Goal: Browse casually

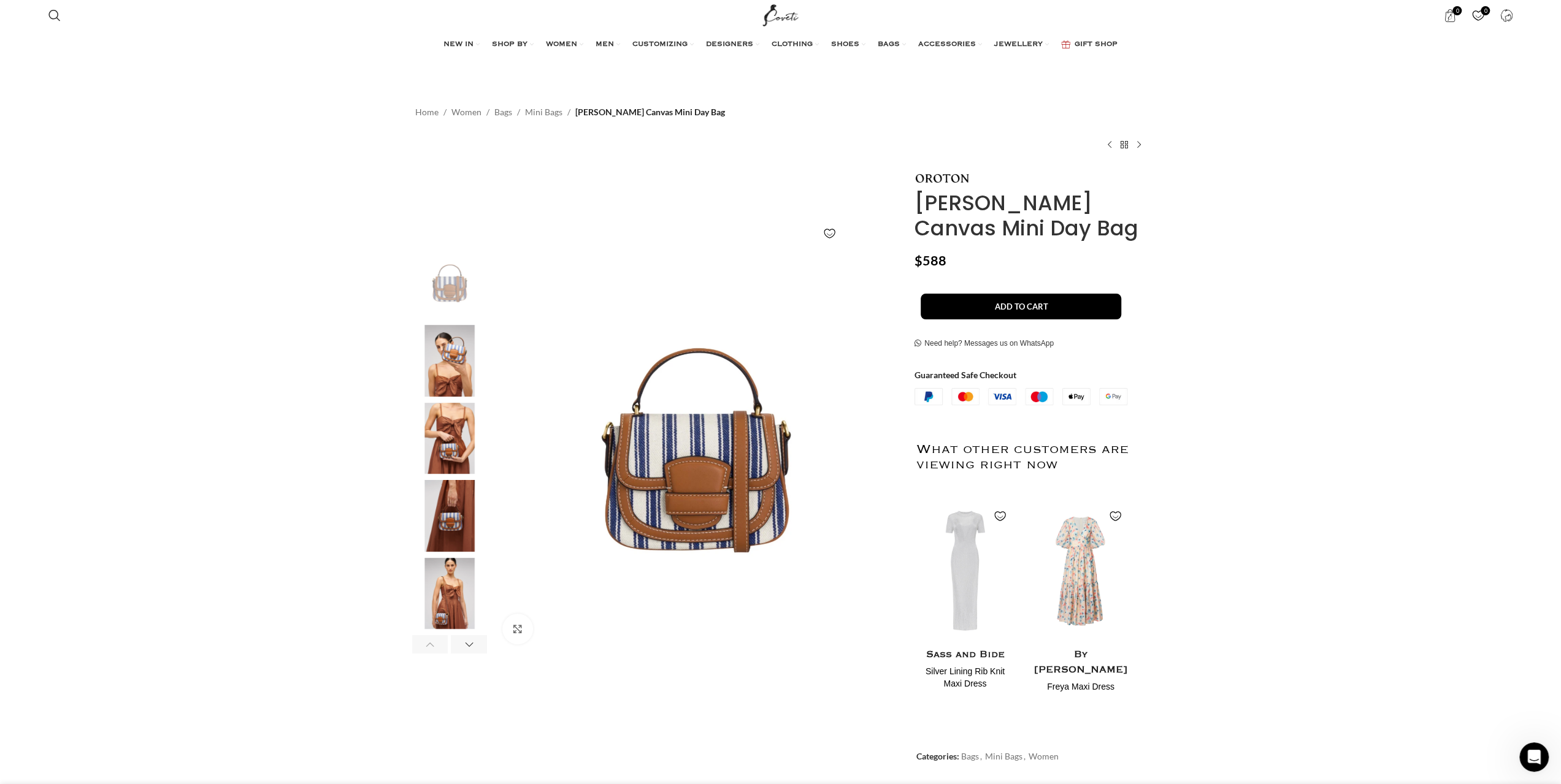
click at [432, 362] on img "2 / 7" at bounding box center [449, 360] width 75 height 72
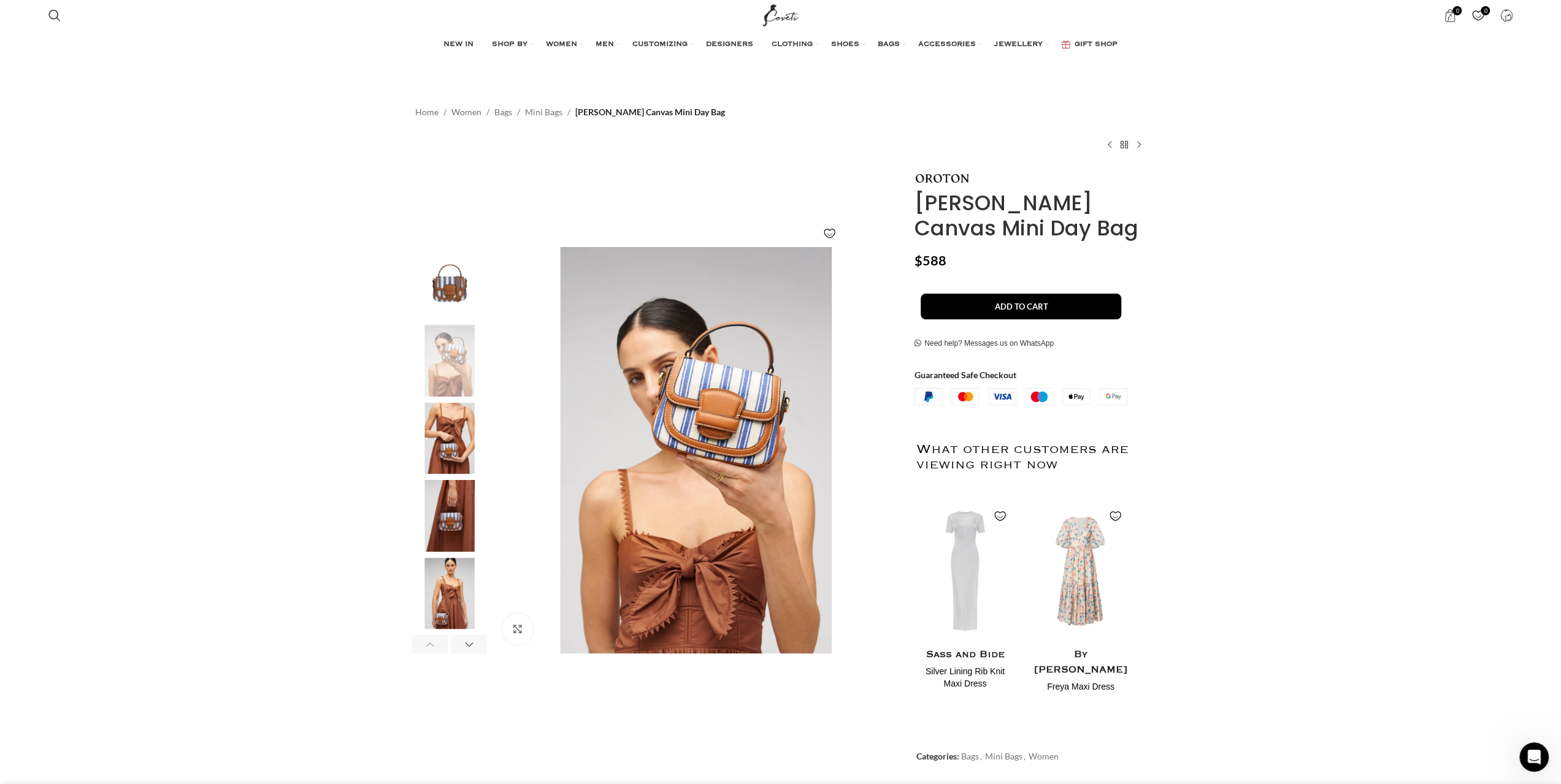
click at [457, 446] on img "3 / 7" at bounding box center [449, 438] width 75 height 72
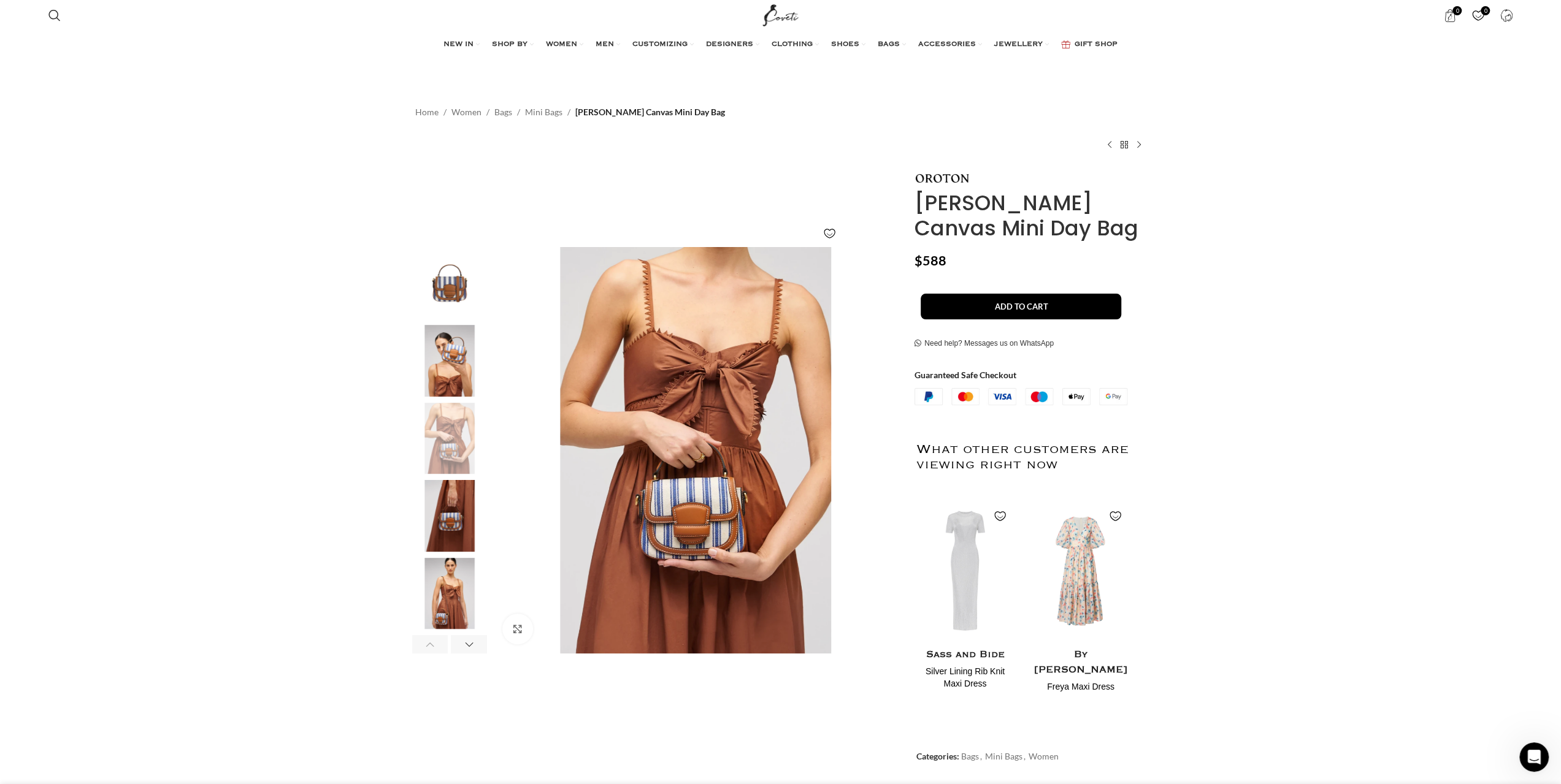
click at [444, 520] on img "4 / 7" at bounding box center [449, 516] width 75 height 72
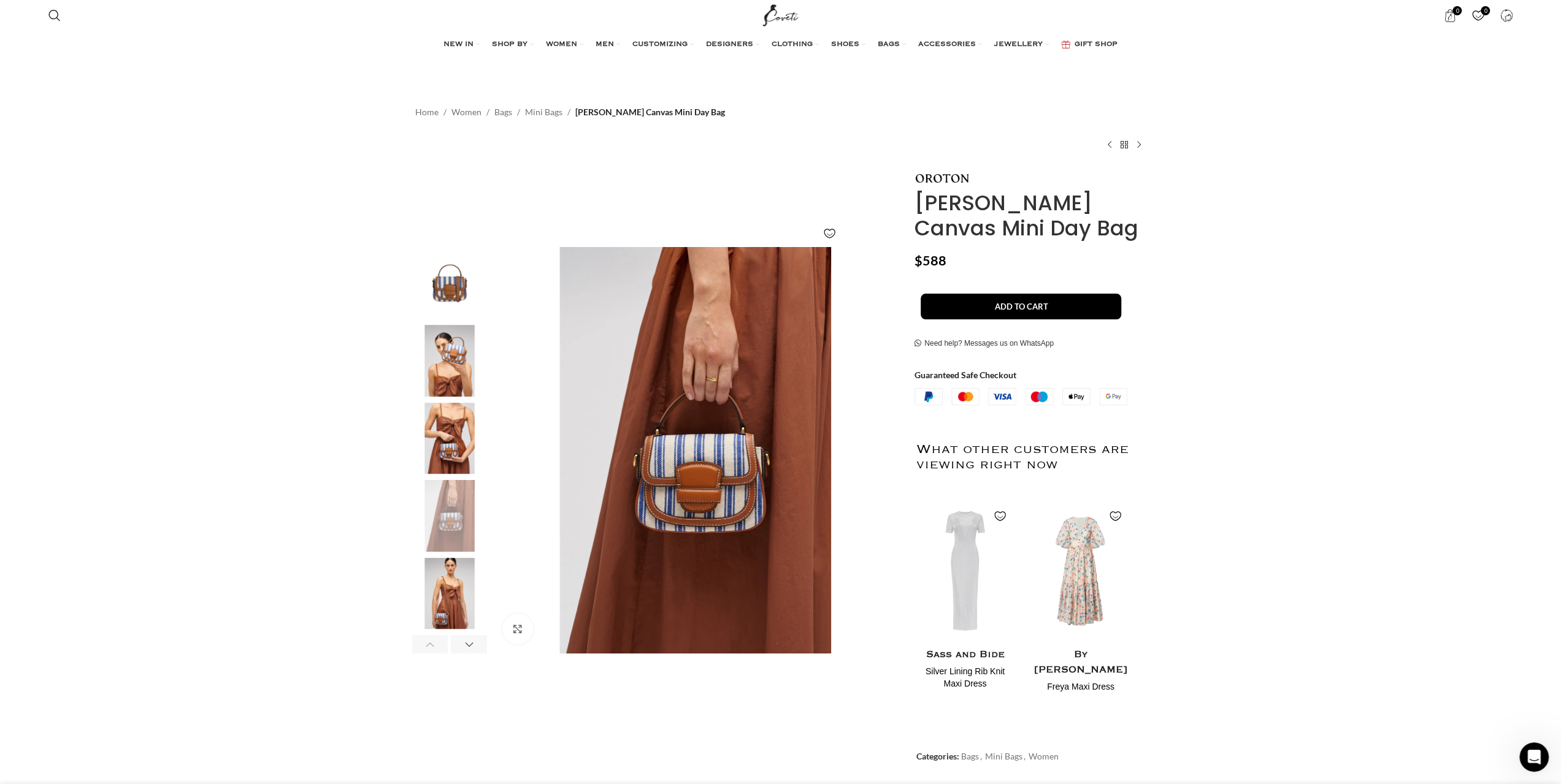
click at [453, 586] on img "5 / 7" at bounding box center [449, 593] width 75 height 72
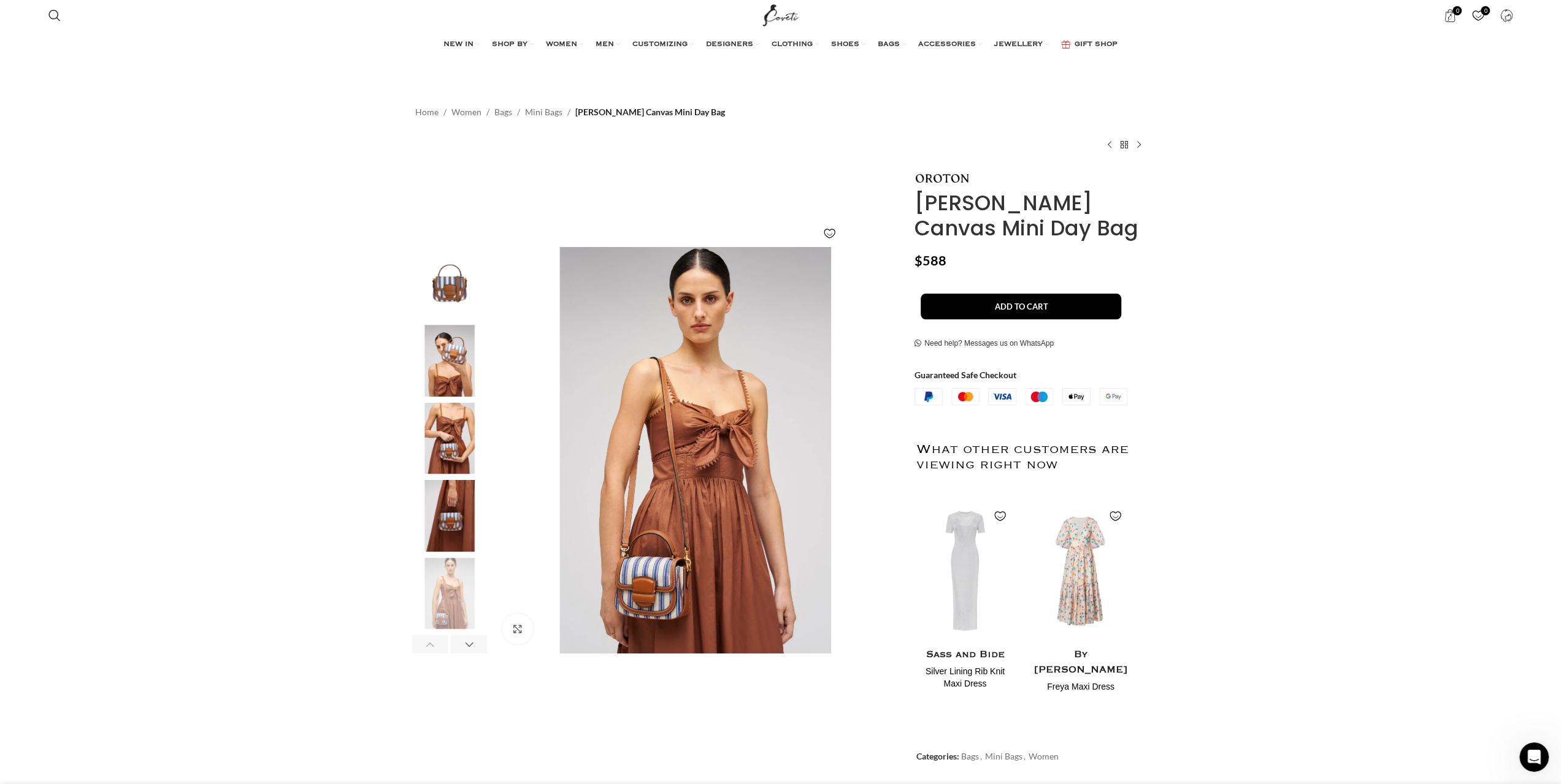
click at [449, 432] on img "3 / 7" at bounding box center [449, 438] width 75 height 72
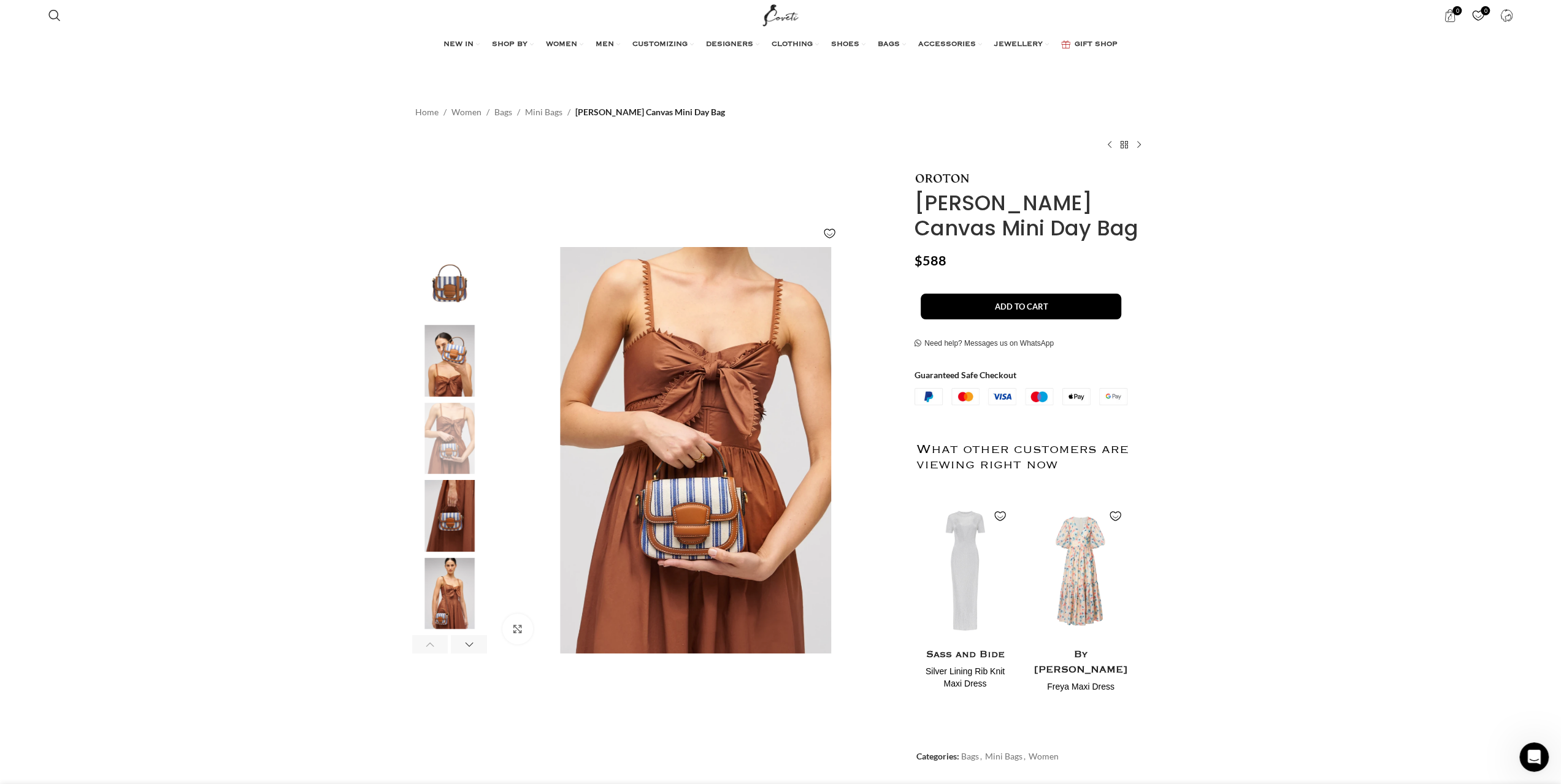
click at [454, 500] on img "4 / 7" at bounding box center [449, 516] width 75 height 72
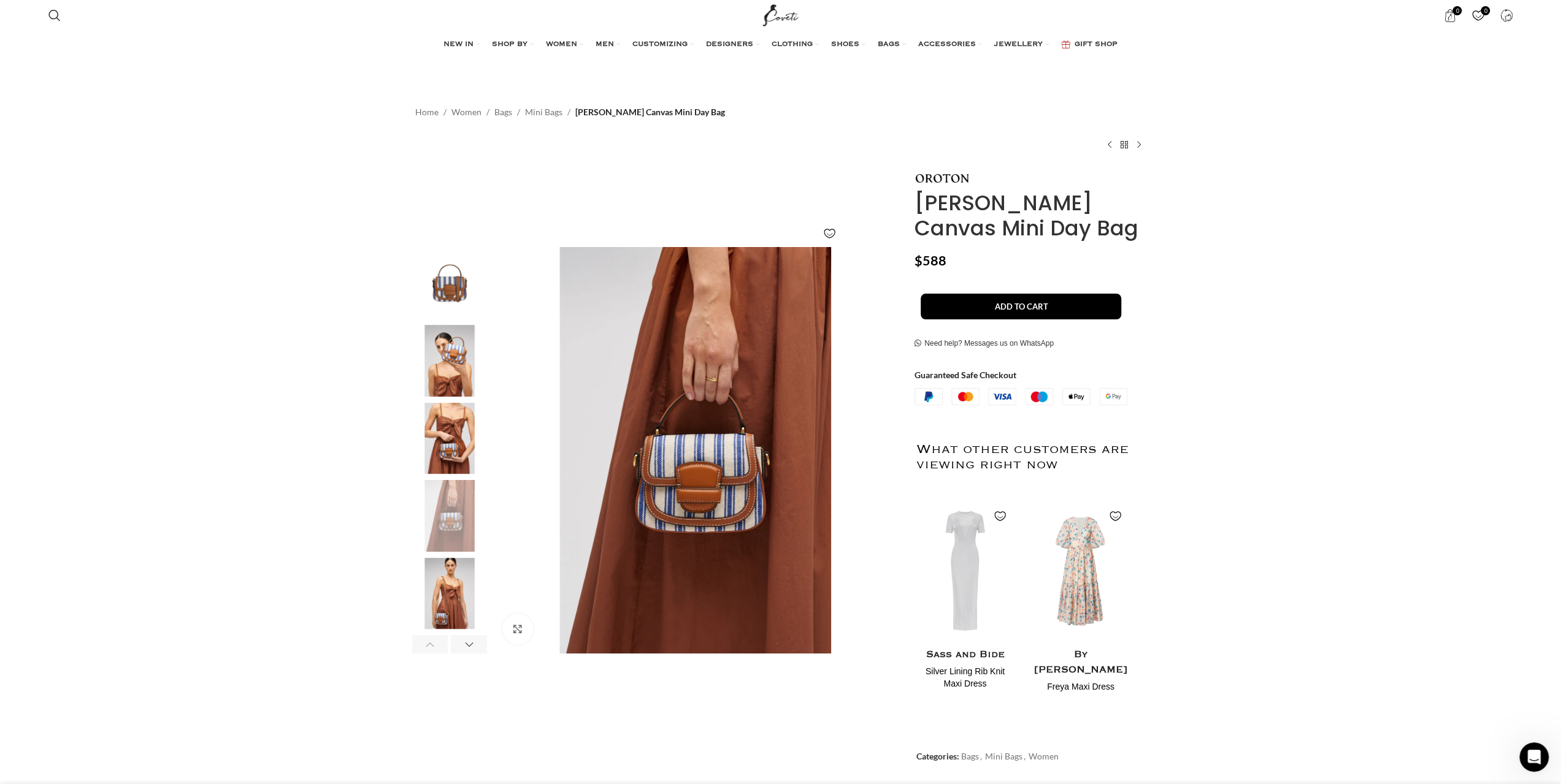
scroll to position [0, 904]
click at [453, 606] on img "5 / 7" at bounding box center [449, 593] width 75 height 72
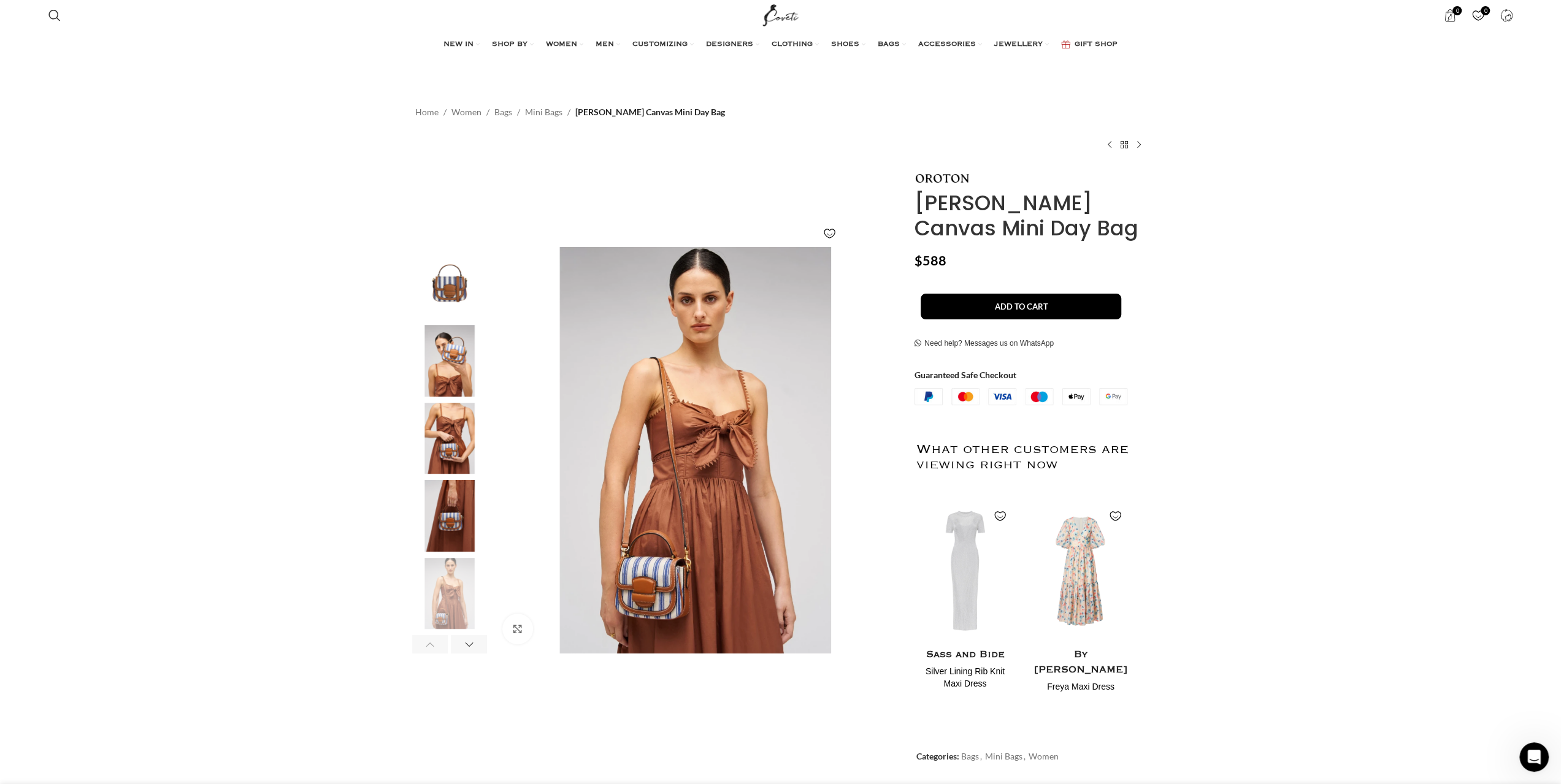
scroll to position [0, 1162]
